Goal: Understand process/instructions: Learn about a topic

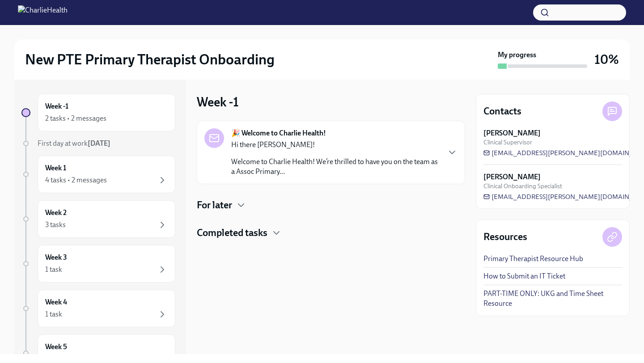
click at [508, 291] on link "PART-TIME ONLY: UKG and Time Sheet Resource" at bounding box center [553, 299] width 139 height 20
click at [324, 176] on p "Welcome to Charlie Health! We’re thrilled to have you on the team as a Assoc Pr…" at bounding box center [335, 167] width 209 height 20
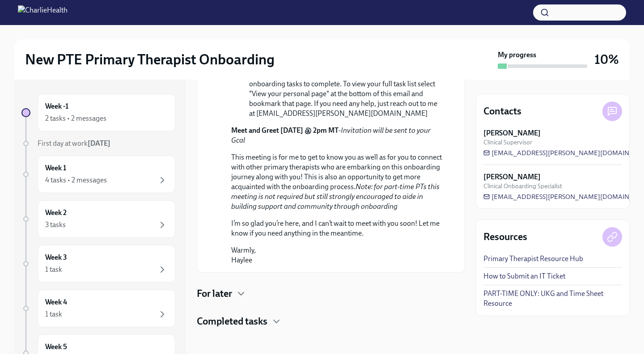
scroll to position [493, 0]
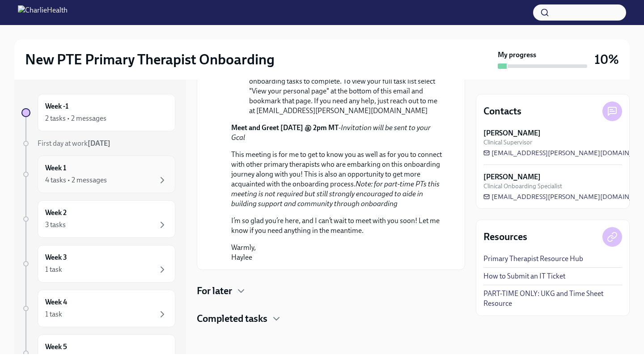
click at [99, 167] on div "Week 1 4 tasks • 2 messages" at bounding box center [106, 174] width 123 height 22
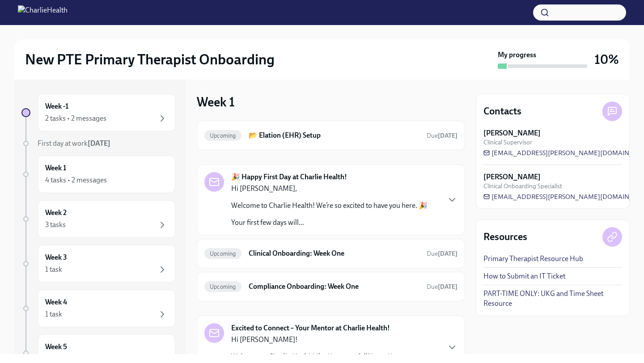
click at [320, 209] on p "Welcome to Charlie Health! We’re so excited to have you here. 🎉" at bounding box center [329, 206] width 196 height 10
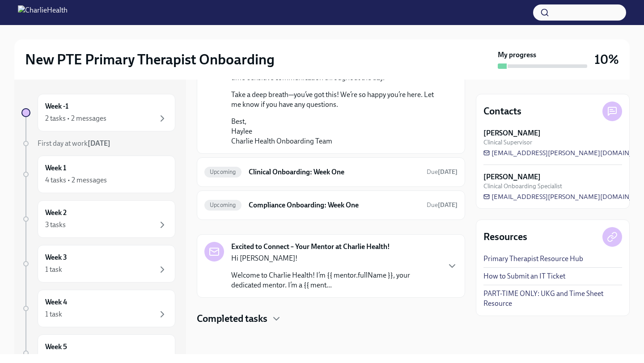
scroll to position [796, 0]
click at [323, 252] on div "Excited to Connect – Your Mentor at Charlie Health! Hi [PERSON_NAME]! Welcome t…" at bounding box center [335, 266] width 209 height 48
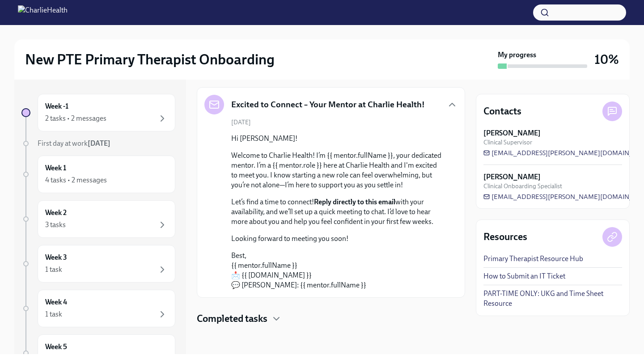
scroll to position [742, 0]
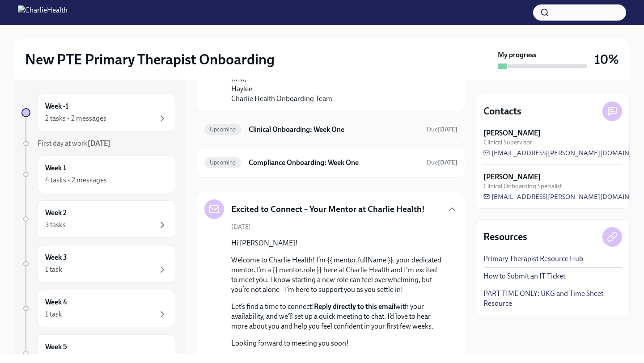
click at [329, 137] on div "Upcoming Clinical Onboarding: Week One Due [DATE]" at bounding box center [330, 130] width 253 height 14
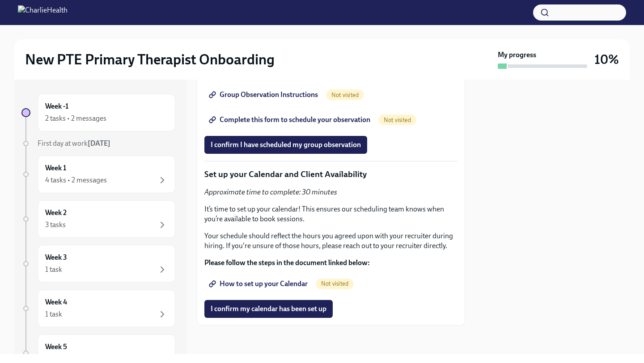
scroll to position [2025, 0]
click at [301, 289] on span "How to set up your Calendar" at bounding box center [259, 284] width 97 height 9
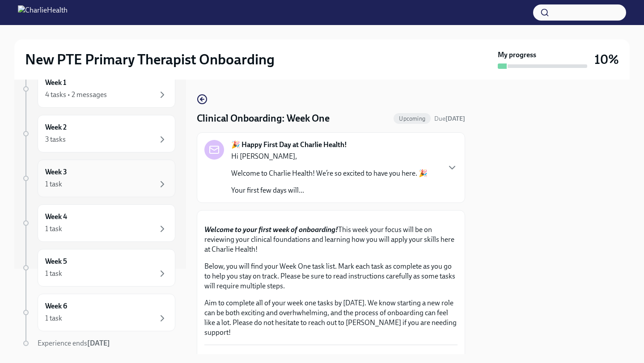
scroll to position [44, 0]
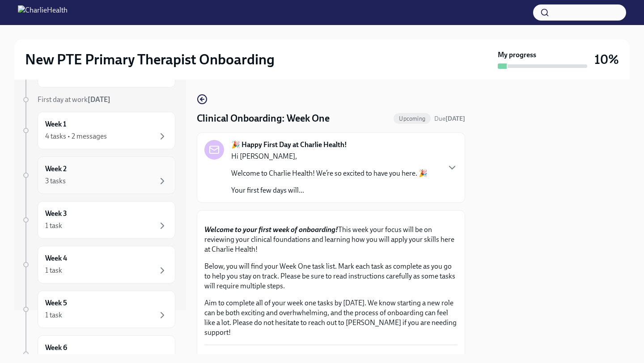
click at [91, 164] on div "Week 2 3 tasks" at bounding box center [106, 175] width 123 height 22
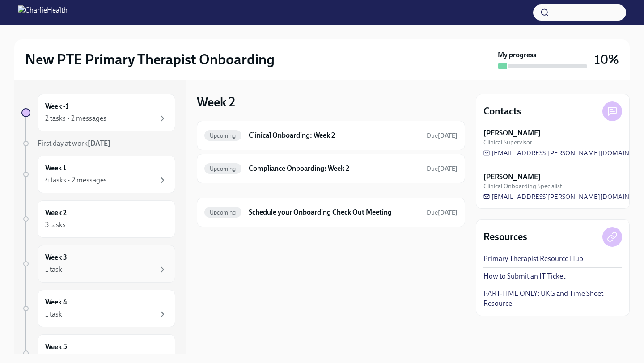
click at [91, 266] on div "1 task" at bounding box center [106, 269] width 123 height 11
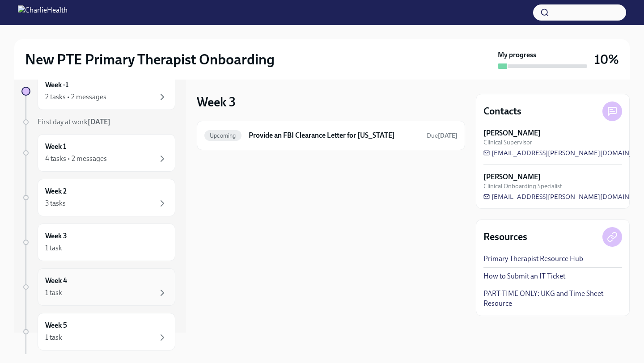
scroll to position [38, 0]
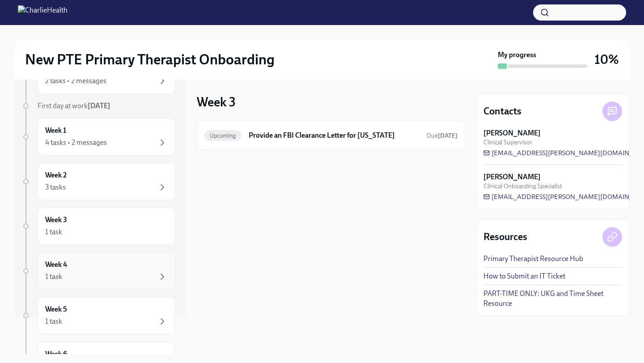
click at [102, 261] on div "Week 4 1 task" at bounding box center [106, 271] width 123 height 22
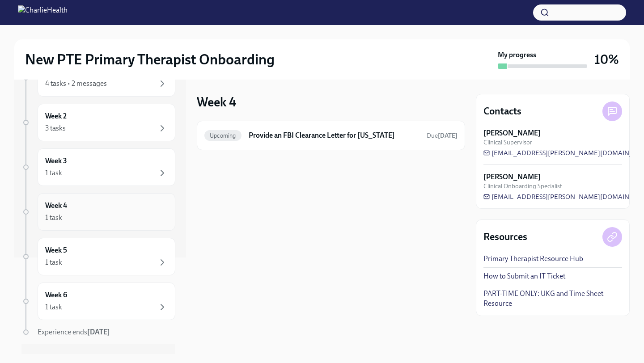
scroll to position [99, 0]
click at [102, 258] on div "1 task" at bounding box center [106, 260] width 123 height 11
click at [100, 297] on div "Week 6 1 task" at bounding box center [106, 299] width 123 height 22
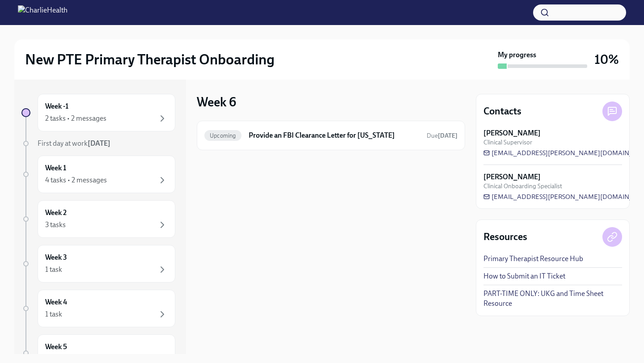
click at [24, 17] on img at bounding box center [43, 12] width 50 height 14
click at [30, 10] on img at bounding box center [43, 12] width 50 height 14
click at [24, 16] on img at bounding box center [43, 12] width 50 height 14
click at [24, 15] on img at bounding box center [43, 12] width 50 height 14
click at [564, 14] on button "button" at bounding box center [579, 12] width 93 height 16
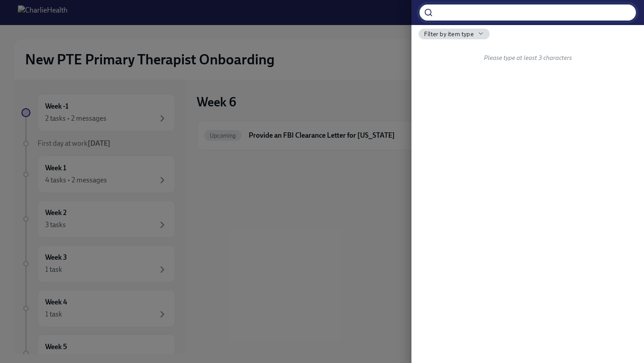
click at [335, 34] on div at bounding box center [322, 181] width 644 height 363
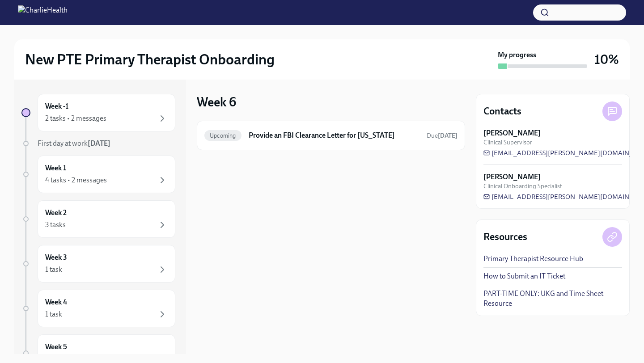
click at [38, 16] on img at bounding box center [43, 12] width 50 height 14
drag, startPoint x: 83, startPoint y: 68, endPoint x: 95, endPoint y: 67, distance: 12.1
click at [83, 68] on h2 "New PTE Primary Therapist Onboarding" at bounding box center [150, 60] width 250 height 18
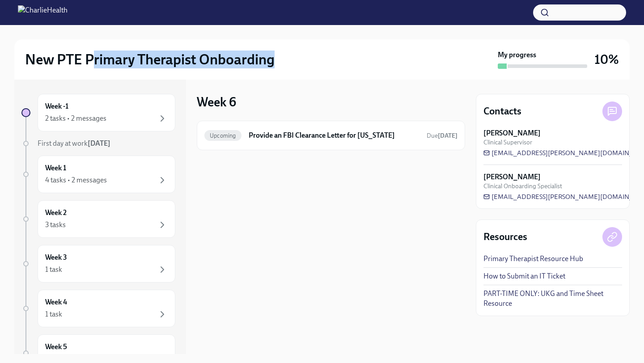
drag, startPoint x: 95, startPoint y: 67, endPoint x: 125, endPoint y: 70, distance: 29.7
click at [121, 70] on div "New PTE Primary Therapist Onboarding My progress 10%" at bounding box center [322, 59] width 616 height 40
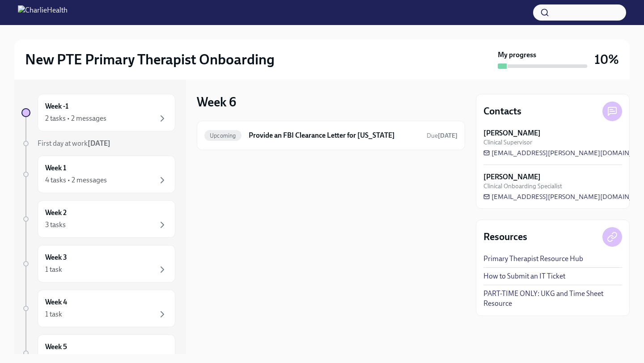
click at [219, 62] on h2 "New PTE Primary Therapist Onboarding" at bounding box center [150, 60] width 250 height 18
click at [314, 53] on div "New PTE Primary Therapist Onboarding" at bounding box center [259, 60] width 469 height 18
click at [614, 110] on icon at bounding box center [612, 111] width 11 height 11
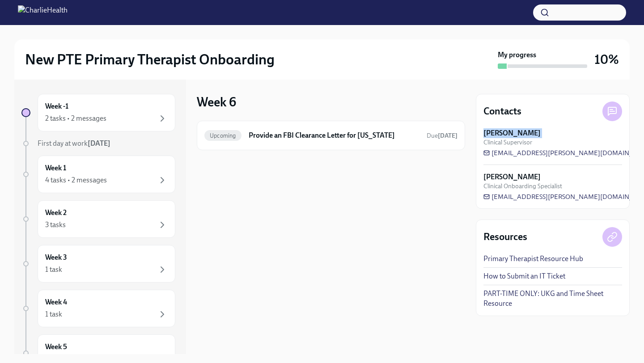
click at [614, 110] on icon at bounding box center [612, 111] width 11 height 11
click at [506, 93] on div "Contacts [PERSON_NAME] Clinical Supervisor [EMAIL_ADDRESS][PERSON_NAME][DOMAIN_…" at bounding box center [553, 217] width 154 height 275
click at [19, 12] on img at bounding box center [43, 12] width 50 height 14
click at [18, 12] on img at bounding box center [43, 12] width 50 height 14
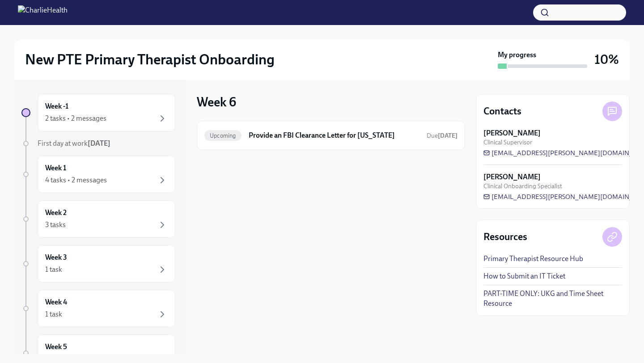
click at [54, 62] on h2 "New PTE Primary Therapist Onboarding" at bounding box center [150, 60] width 250 height 18
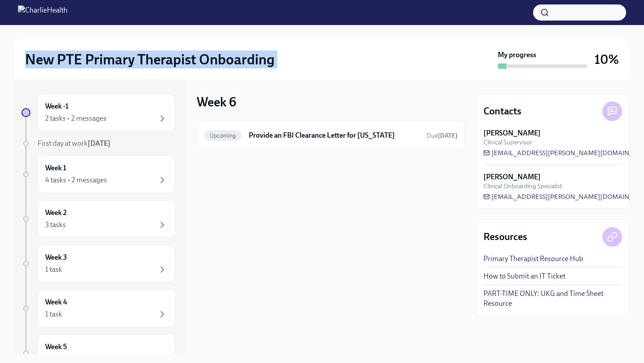
click at [54, 61] on h2 "New PTE Primary Therapist Onboarding" at bounding box center [150, 60] width 250 height 18
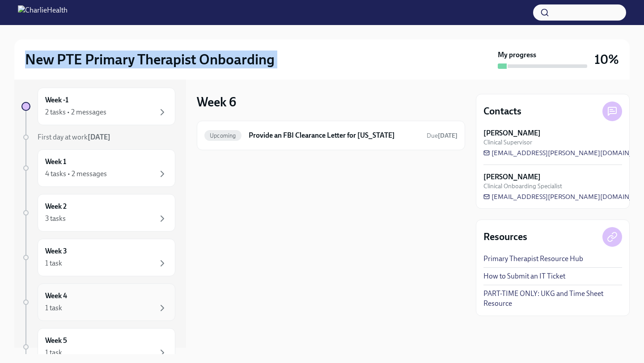
scroll to position [115, 0]
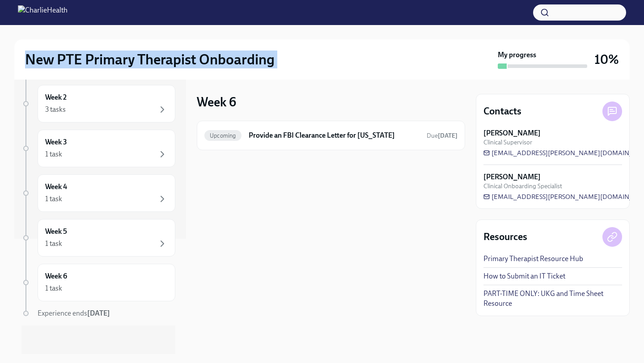
click at [18, 9] on img at bounding box center [43, 12] width 50 height 14
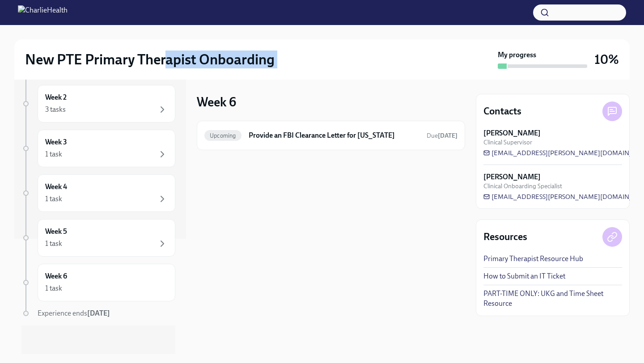
click at [167, 63] on h2 "New PTE Primary Therapist Onboarding" at bounding box center [150, 60] width 250 height 18
click at [281, 56] on div "New PTE Primary Therapist Onboarding" at bounding box center [259, 60] width 469 height 18
click at [17, 12] on div at bounding box center [322, 12] width 644 height 25
click at [589, 57] on div "My progress 10%" at bounding box center [558, 59] width 121 height 19
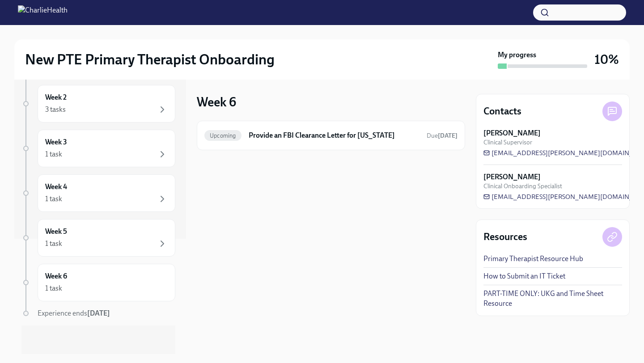
click at [588, 56] on div "My progress 10%" at bounding box center [558, 59] width 121 height 19
click at [63, 18] on img at bounding box center [43, 12] width 50 height 14
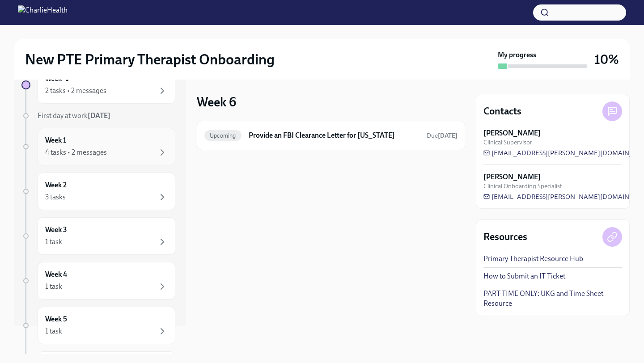
scroll to position [0, 0]
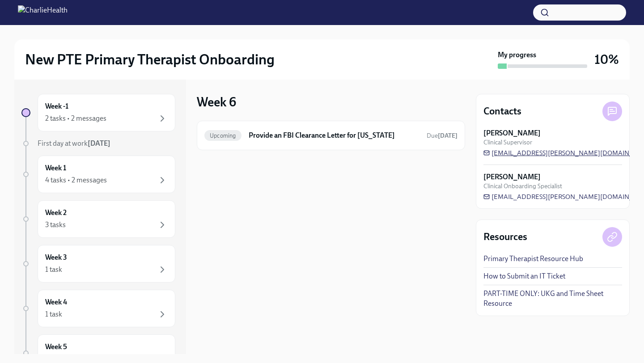
click at [518, 154] on span "[EMAIL_ADDRESS][PERSON_NAME][DOMAIN_NAME]" at bounding box center [569, 153] width 171 height 9
